Goal: Entertainment & Leisure: Consume media (video, audio)

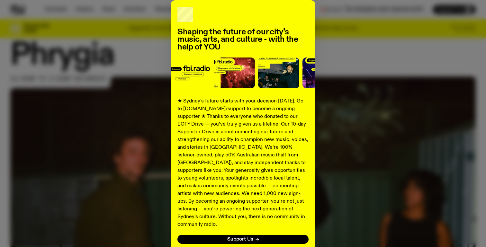
scroll to position [36, 0]
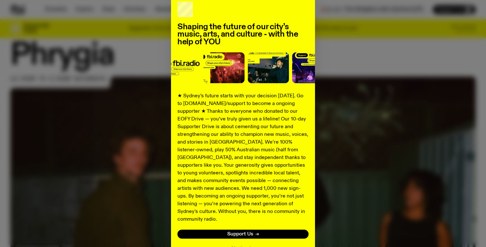
click at [251, 245] on button "No thanks" at bounding box center [243, 249] width 23 height 8
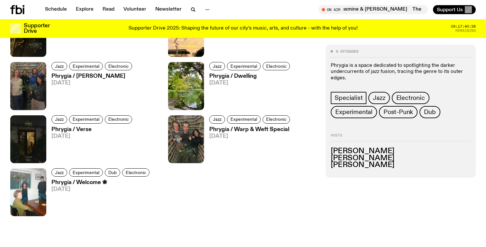
scroll to position [451, 0]
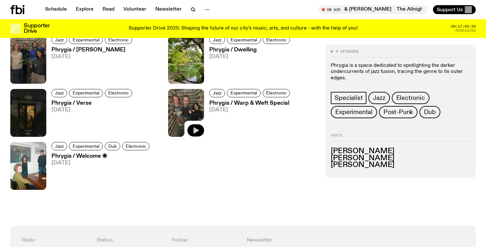
click at [196, 133] on icon "button" at bounding box center [196, 131] width 8 height 8
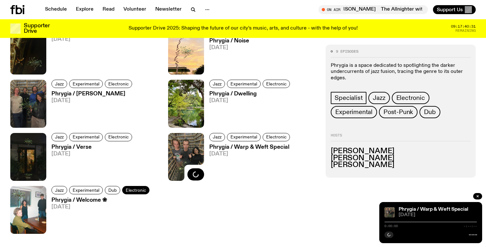
scroll to position [312, 0]
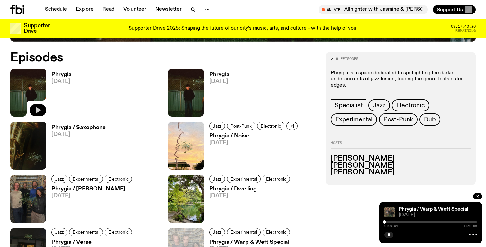
click at [38, 111] on icon "button" at bounding box center [38, 110] width 5 height 6
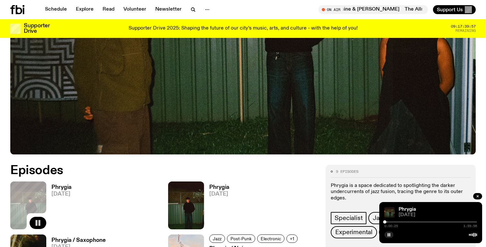
scroll to position [195, 0]
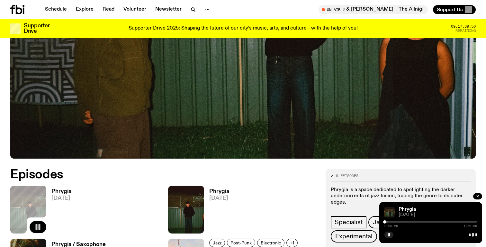
drag, startPoint x: 386, startPoint y: 221, endPoint x: 394, endPoint y: 221, distance: 8.4
click at [387, 221] on div at bounding box center [384, 222] width 3 height 3
click at [397, 221] on div at bounding box center [394, 222] width 3 height 3
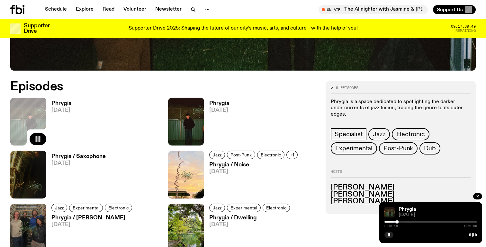
scroll to position [283, 0]
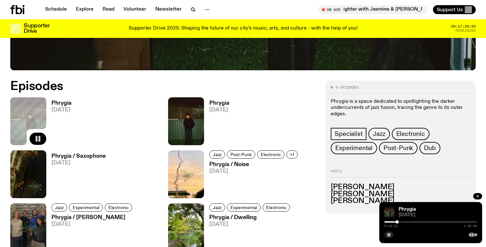
drag, startPoint x: 399, startPoint y: 222, endPoint x: 403, endPoint y: 222, distance: 4.2
click at [403, 222] on div at bounding box center [431, 222] width 93 height 1
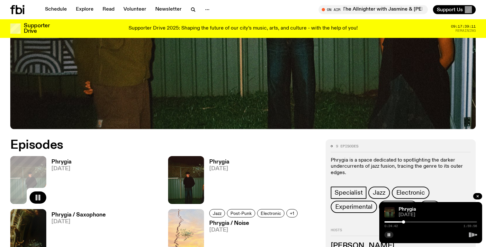
scroll to position [310, 0]
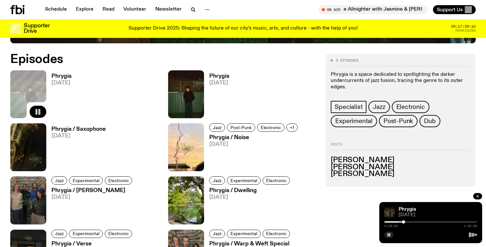
click at [43, 109] on button "button" at bounding box center [38, 112] width 17 height 12
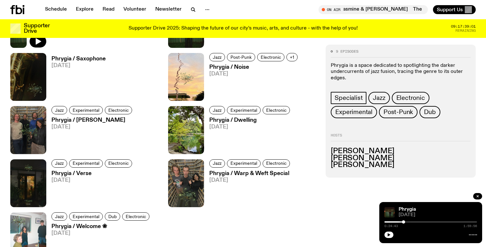
scroll to position [384, 0]
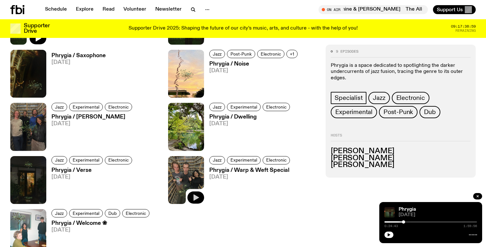
click at [189, 181] on img at bounding box center [186, 180] width 36 height 48
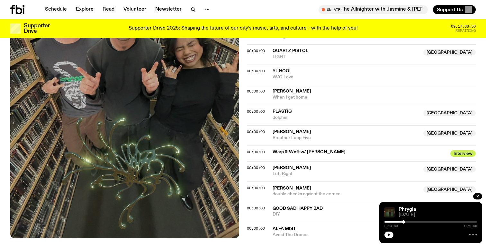
scroll to position [374, 0]
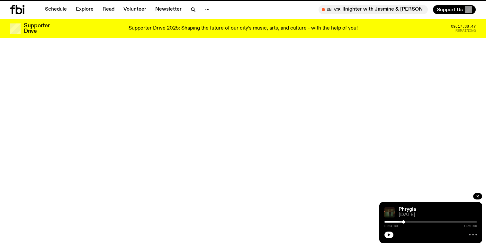
scroll to position [384, 0]
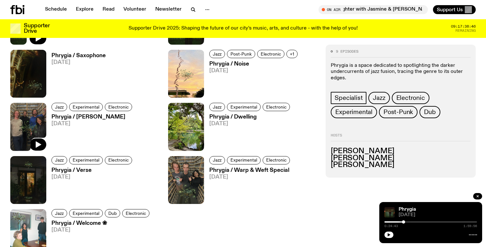
click at [37, 126] on img at bounding box center [28, 127] width 36 height 48
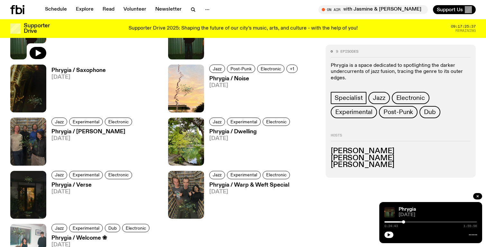
scroll to position [377, 0]
